Goal: Task Accomplishment & Management: Manage account settings

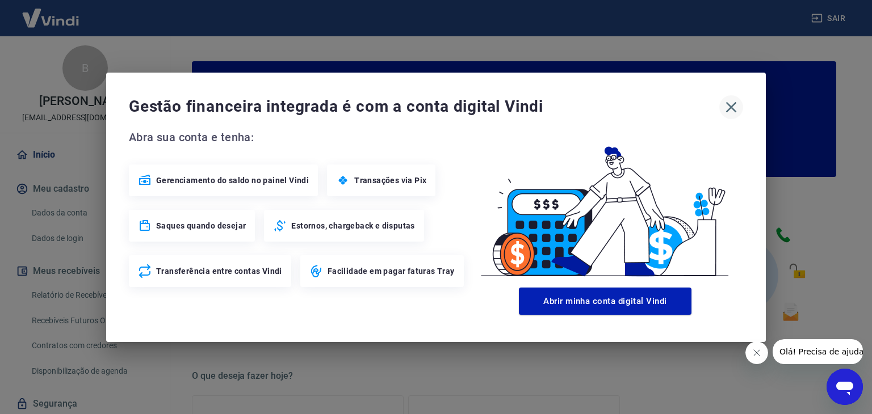
click at [733, 105] on icon "button" at bounding box center [731, 107] width 11 height 11
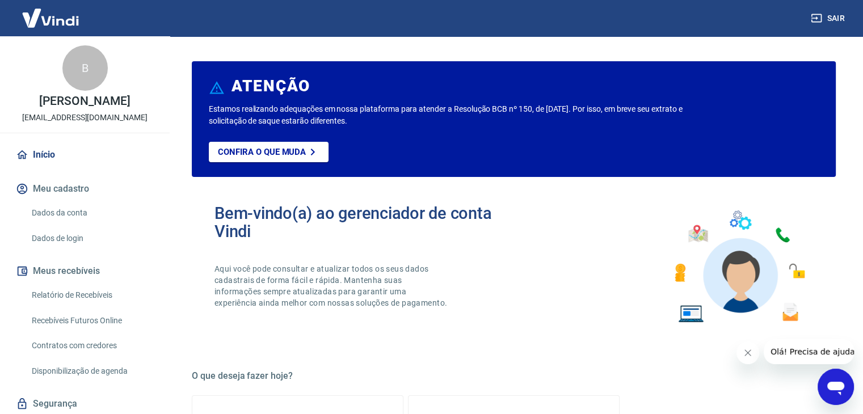
click at [837, 383] on icon "Abrir janela de mensagens" at bounding box center [836, 389] width 17 height 14
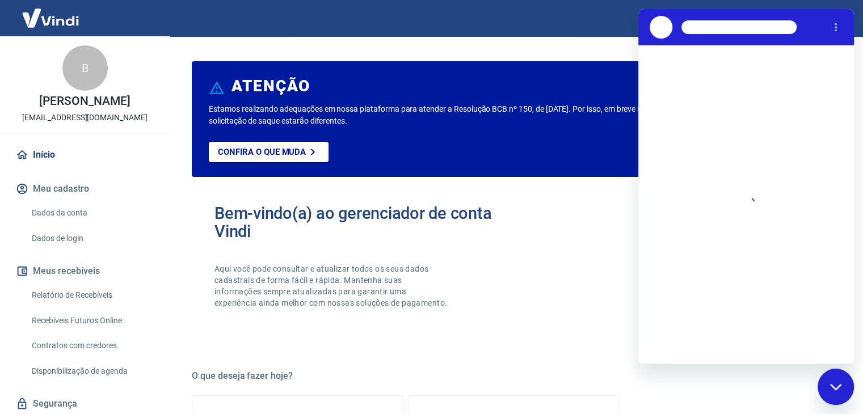
click at [503, 249] on div "Bem-vindo(a) ao gerenciador de conta Vindi Aqui você pode consultar e atualizar…" at bounding box center [365, 266] width 300 height 125
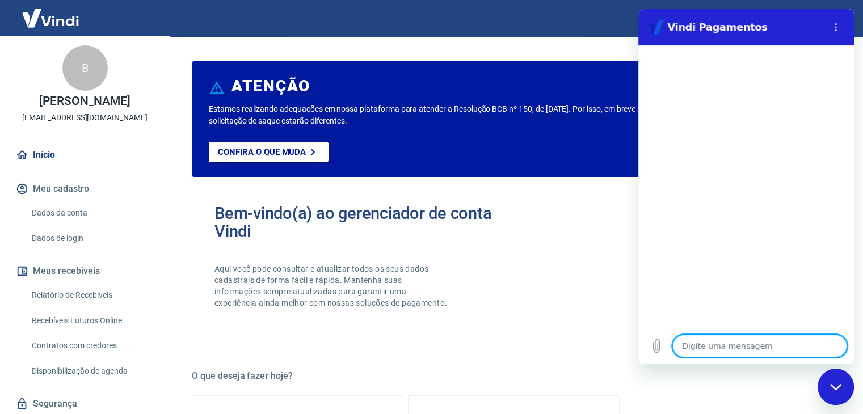
click at [840, 383] on div "Fechar janela de mensagens" at bounding box center [836, 387] width 34 height 34
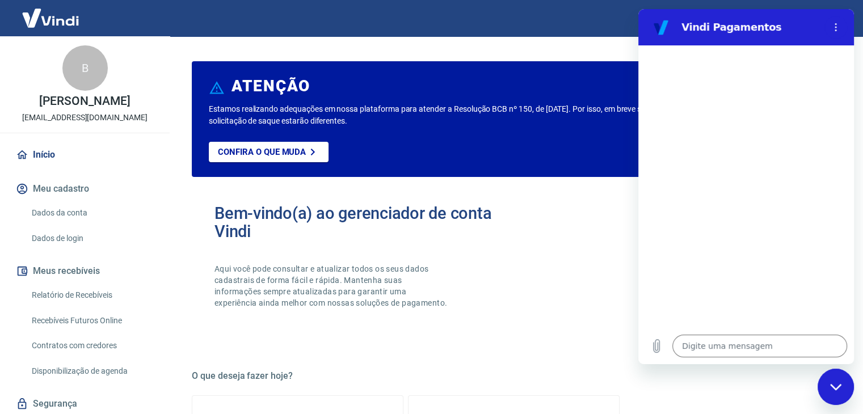
type textarea "x"
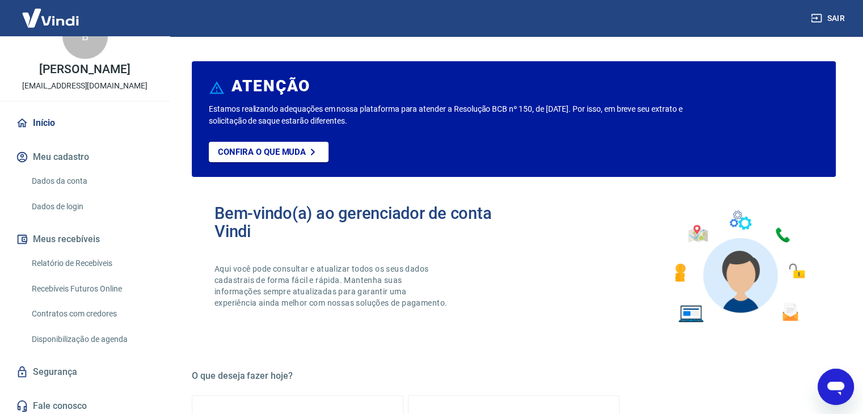
scroll to position [36, 0]
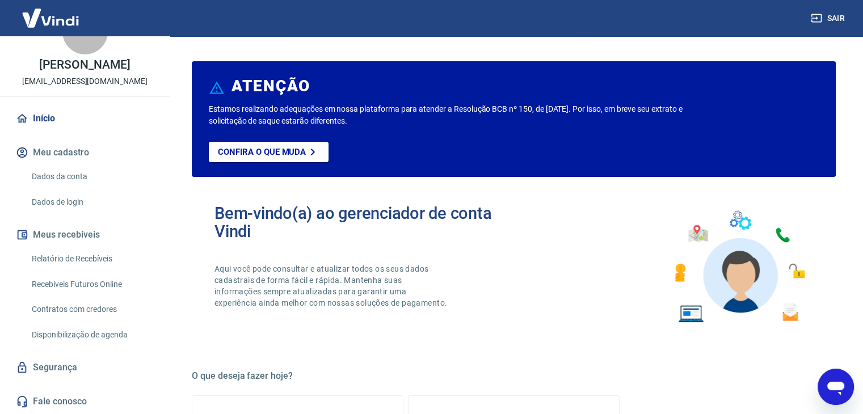
click at [69, 366] on link "Segurança" at bounding box center [85, 367] width 142 height 25
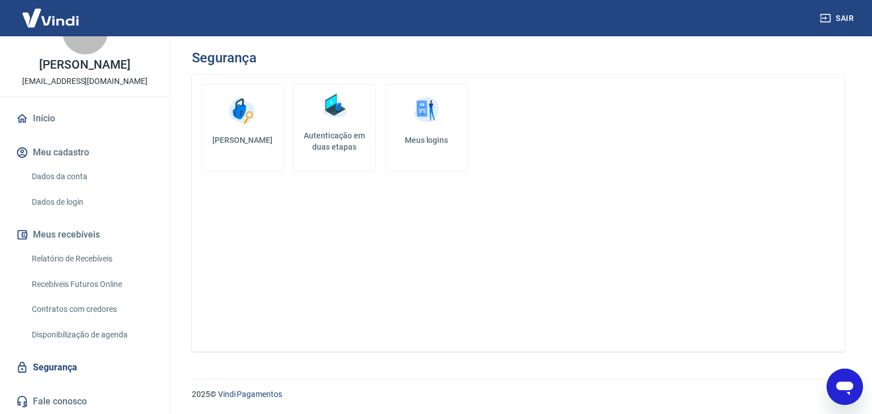
click at [273, 151] on link "Alterar senha" at bounding box center [242, 128] width 83 height 88
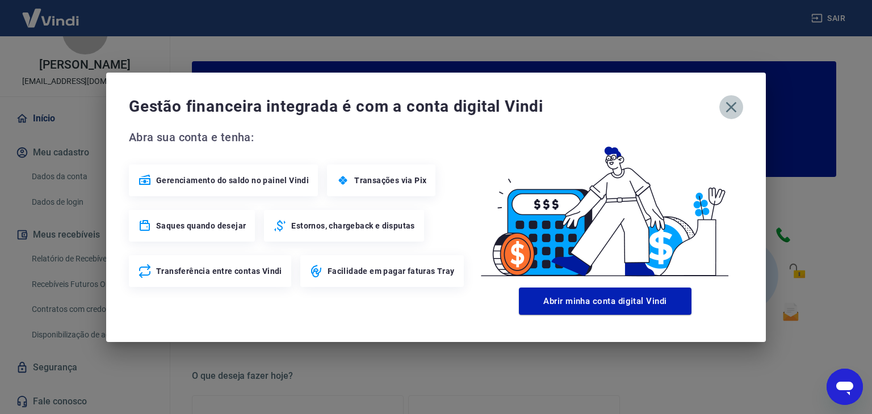
click at [727, 106] on icon "button" at bounding box center [731, 107] width 18 height 18
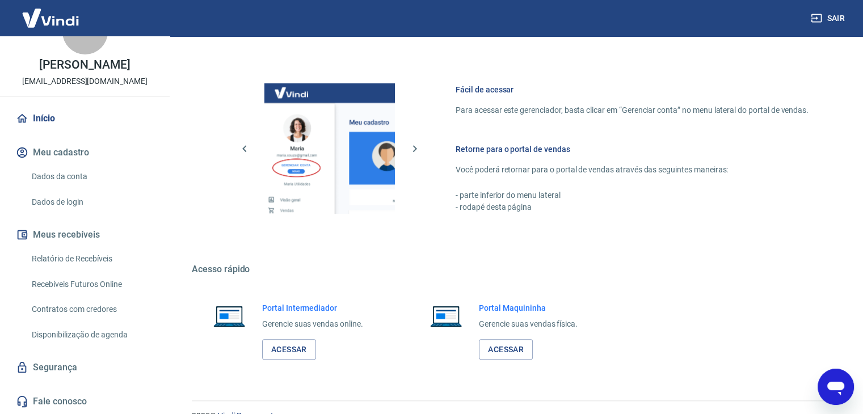
scroll to position [599, 0]
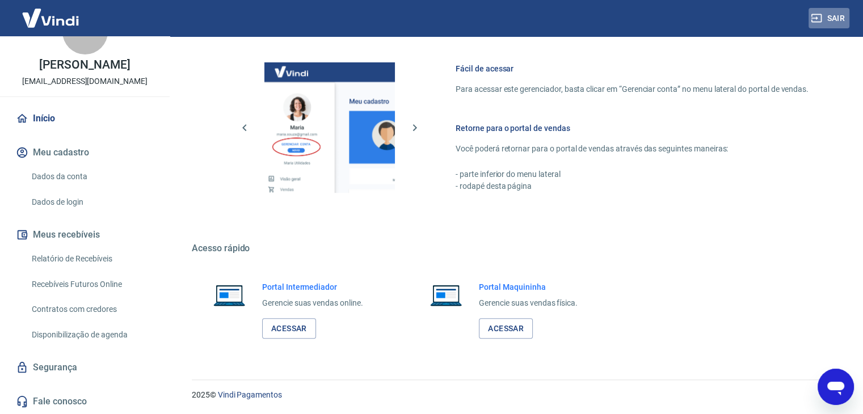
click at [829, 16] on button "Sair" at bounding box center [829, 18] width 41 height 21
